Goal: Check status

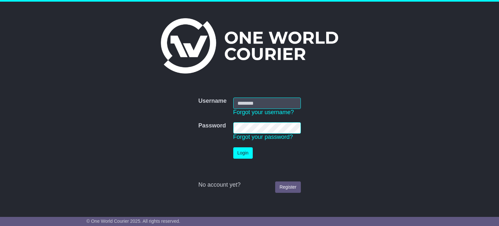
click at [262, 103] on input "Username" at bounding box center [267, 102] width 68 height 11
type input "**********"
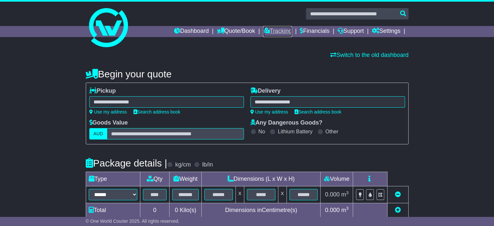
click at [279, 28] on link "Tracking" at bounding box center [277, 31] width 29 height 11
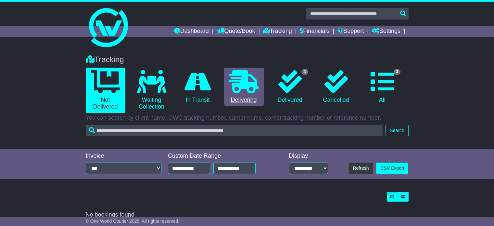
scroll to position [8, 0]
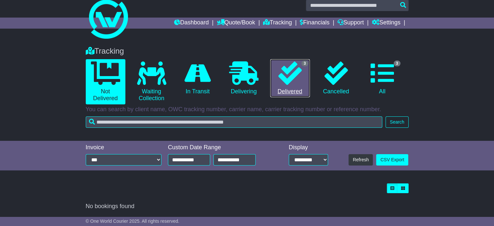
click at [295, 75] on icon at bounding box center [289, 72] width 23 height 23
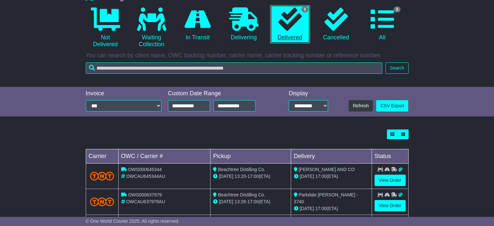
scroll to position [98, 0]
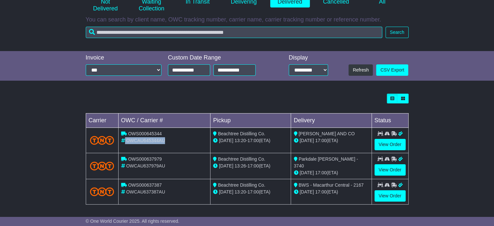
drag, startPoint x: 163, startPoint y: 140, endPoint x: 124, endPoint y: 140, distance: 39.0
click at [124, 140] on div "OWCAU645344AU" at bounding box center [164, 140] width 87 height 7
copy div "OWCAU645344AU"
